Goal: Task Accomplishment & Management: Complete application form

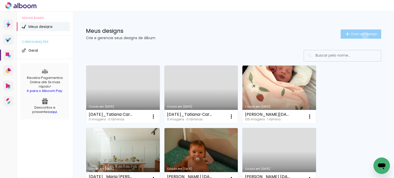
click at [360, 35] on span "Criar um design" at bounding box center [364, 33] width 27 height 3
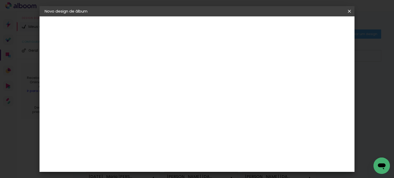
click at [129, 69] on input at bounding box center [129, 69] width 0 height 8
type input "Patricia"
type paper-input "Patricia"
type input "Patricia Conceição - Ensaio Gestante e Familia"
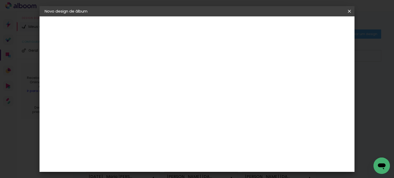
type paper-input "Patricia Conceição - Ensaio Gestante e Familia"
click at [181, 30] on paper-button "Avançar" at bounding box center [168, 27] width 25 height 9
click at [147, 98] on input at bounding box center [142, 97] width 52 height 6
type input "evi"
type paper-input "evi"
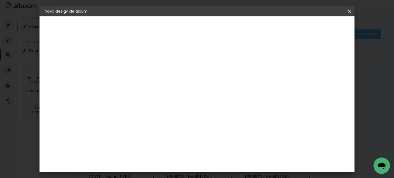
click at [143, 114] on div "Evidence" at bounding box center [134, 116] width 18 height 4
click at [211, 27] on paper-button "Avançar" at bounding box center [198, 27] width 25 height 9
click at [149, 87] on input "text" at bounding box center [139, 89] width 20 height 8
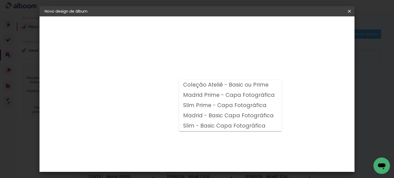
click at [0, 0] on slot "Madrid Prime - Capa Fotográfica" at bounding box center [0, 0] width 0 height 0
type input "Madrid Prime - Capa Fotográfica"
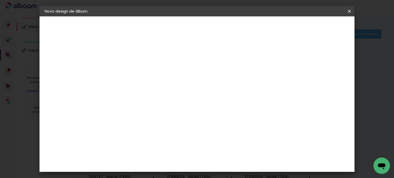
scroll to position [77, 0]
click at [163, 83] on span "20 × 30" at bounding box center [151, 88] width 24 height 11
click at [212, 30] on paper-button "Avançar" at bounding box center [199, 27] width 25 height 9
click at [288, 56] on div at bounding box center [286, 55] width 5 height 5
type paper-checkbox "on"
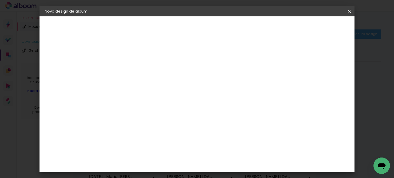
click at [317, 27] on span "Iniciar design" at bounding box center [305, 27] width 23 height 4
